Goal: Information Seeking & Learning: Learn about a topic

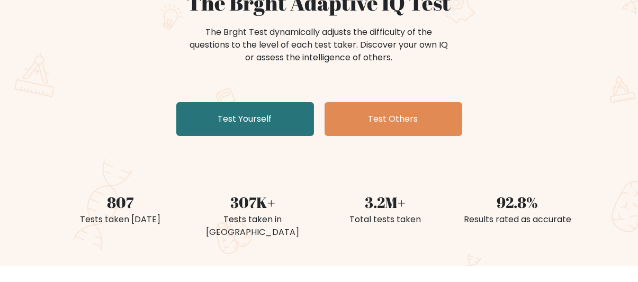
scroll to position [120, 0]
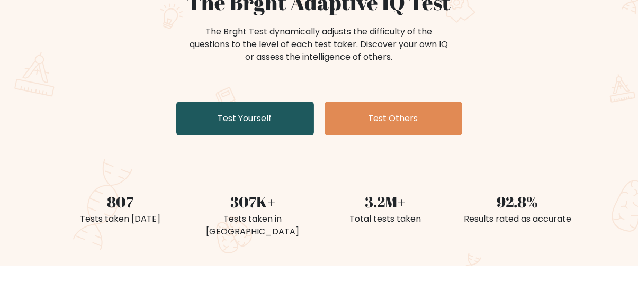
click at [245, 111] on link "Test Yourself" at bounding box center [245, 119] width 138 height 34
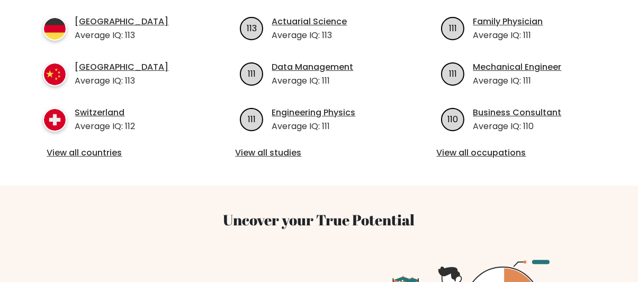
scroll to position [519, 0]
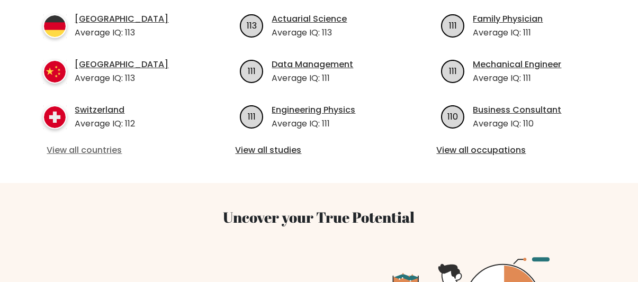
click at [105, 144] on link "View all countries" at bounding box center [118, 150] width 142 height 13
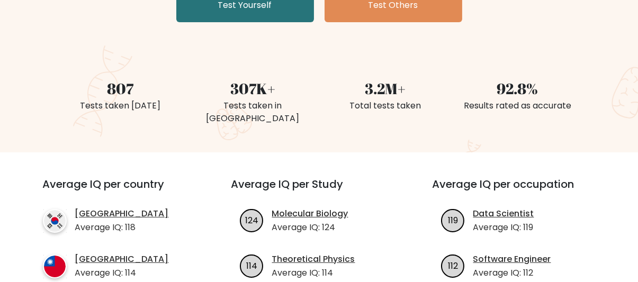
scroll to position [0, 0]
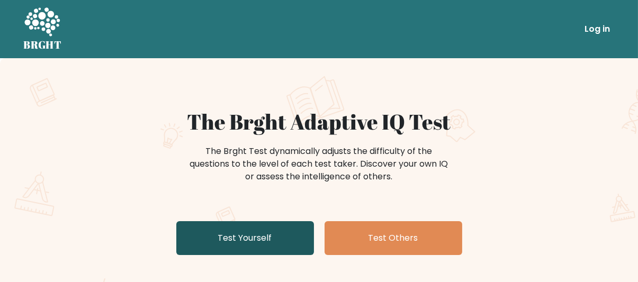
click at [274, 231] on link "Test Yourself" at bounding box center [245, 238] width 138 height 34
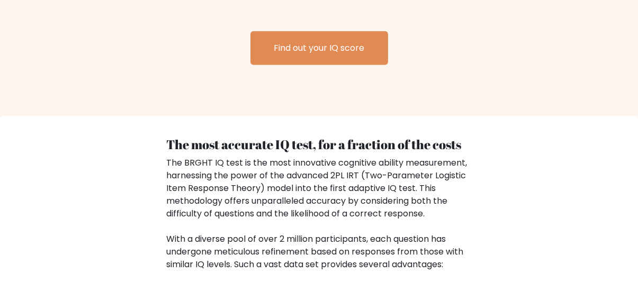
scroll to position [1501, 0]
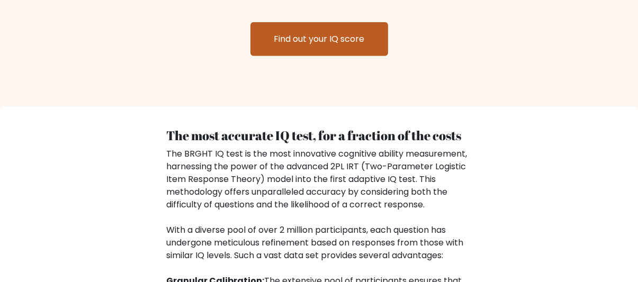
click at [313, 28] on link "Find out your IQ score" at bounding box center [320, 39] width 138 height 34
